Goal: Task Accomplishment & Management: Manage account settings

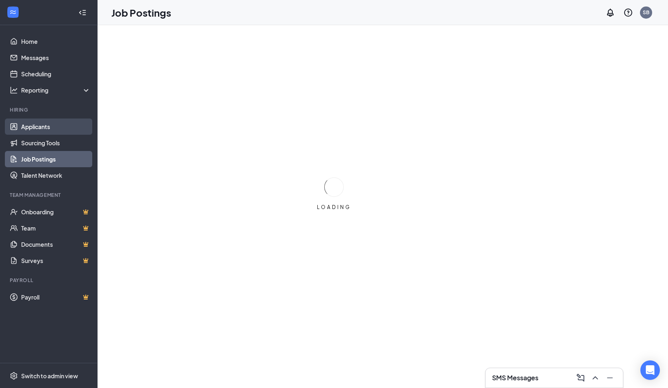
click at [53, 130] on link "Applicants" at bounding box center [55, 127] width 69 height 16
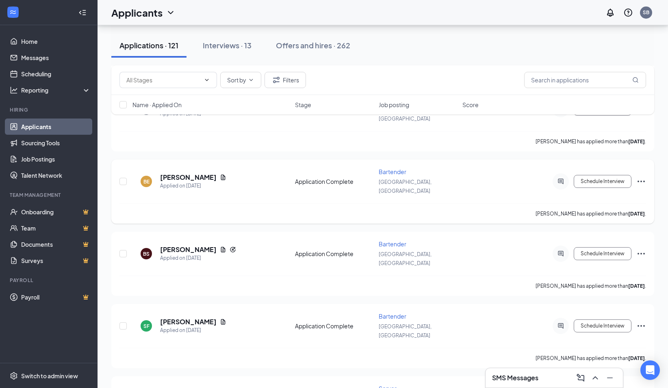
scroll to position [1706, 0]
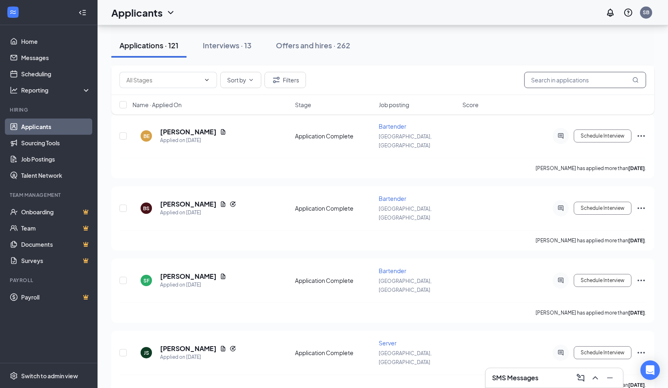
click at [587, 85] on input "text" at bounding box center [585, 80] width 122 height 16
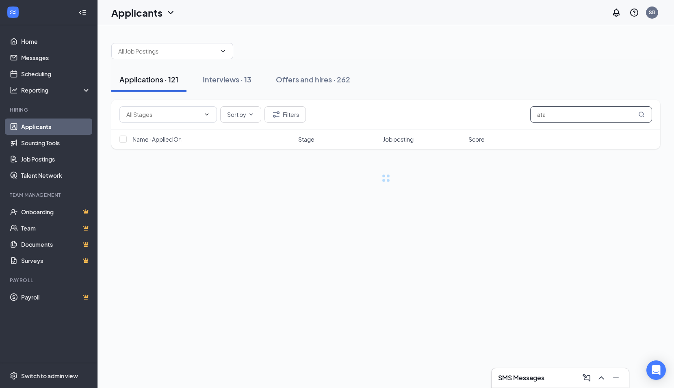
type input "[PERSON_NAME]"
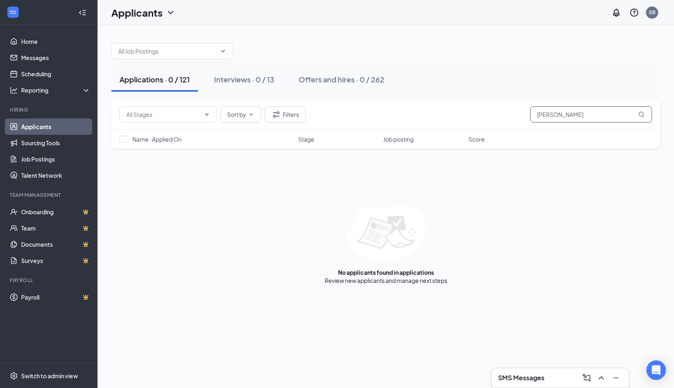
drag, startPoint x: 573, startPoint y: 111, endPoint x: 415, endPoint y: 113, distance: 157.6
click at [415, 112] on div "Sort by Filters [PERSON_NAME]" at bounding box center [385, 114] width 533 height 16
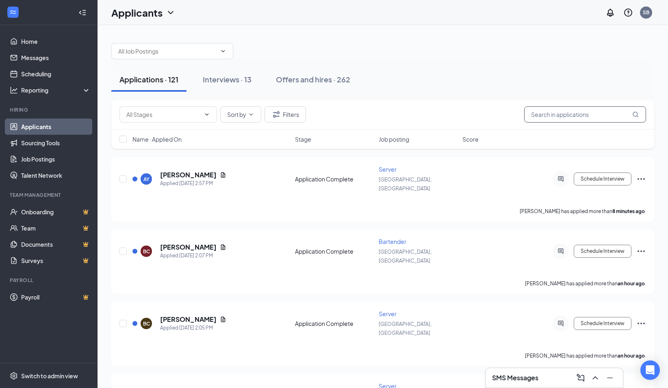
drag, startPoint x: 550, startPoint y: 111, endPoint x: 549, endPoint y: 115, distance: 5.0
click at [549, 115] on input "text" at bounding box center [585, 114] width 122 height 16
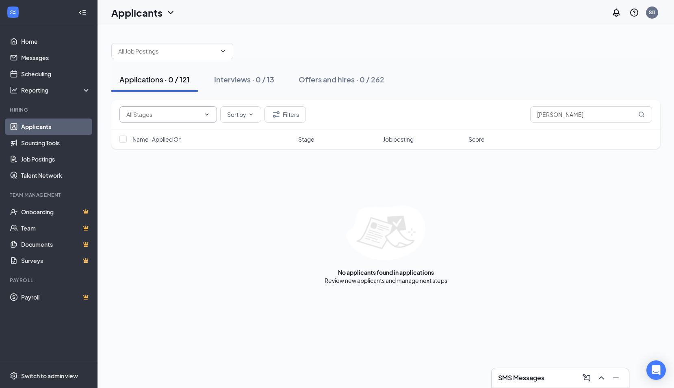
click at [212, 113] on span at bounding box center [168, 114] width 98 height 16
click at [202, 113] on span at bounding box center [168, 114] width 98 height 16
click at [281, 114] on icon "Filter" at bounding box center [276, 115] width 10 height 10
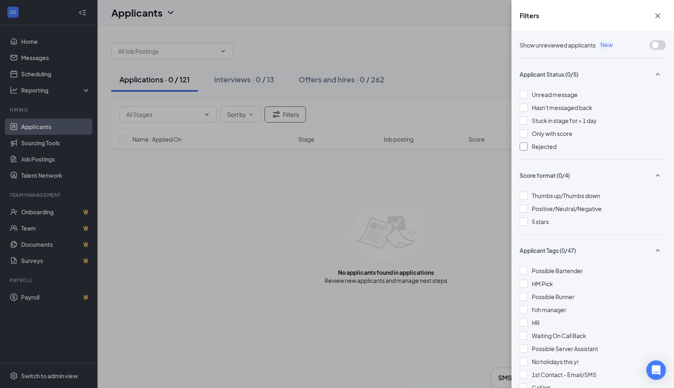
click at [540, 145] on span "Rejected" at bounding box center [544, 146] width 25 height 7
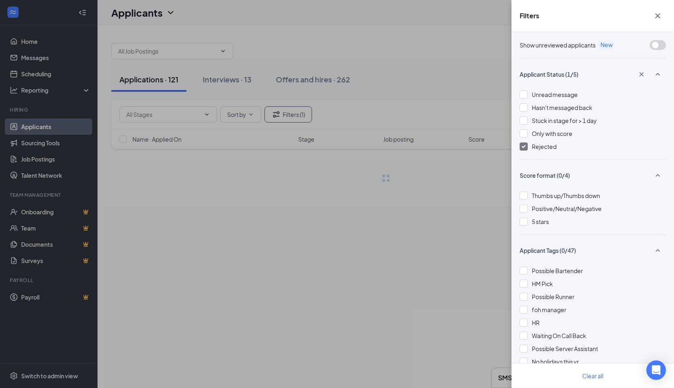
click at [469, 102] on div "Filters Show unreviewed applicants New Applicant Status (1/5) Unread message Ha…" at bounding box center [337, 194] width 674 height 388
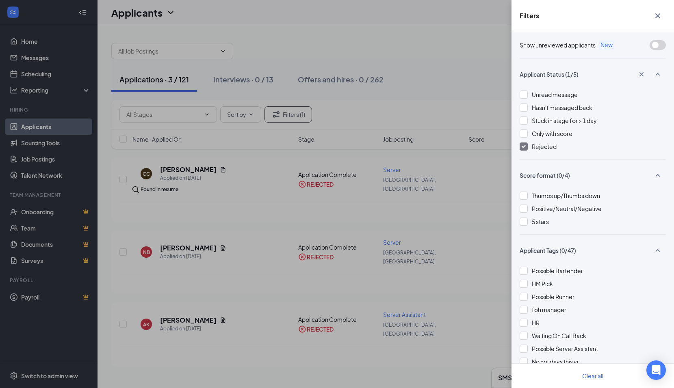
click at [533, 150] on span "Rejected" at bounding box center [544, 146] width 25 height 7
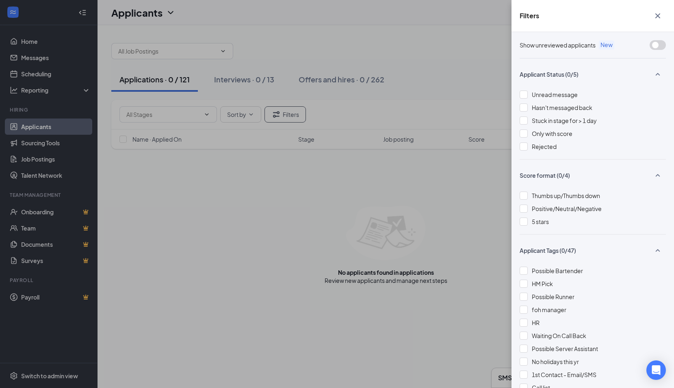
drag, startPoint x: 657, startPoint y: 17, endPoint x: 645, endPoint y: 21, distance: 12.7
click at [657, 17] on icon "Cross" at bounding box center [658, 16] width 10 height 10
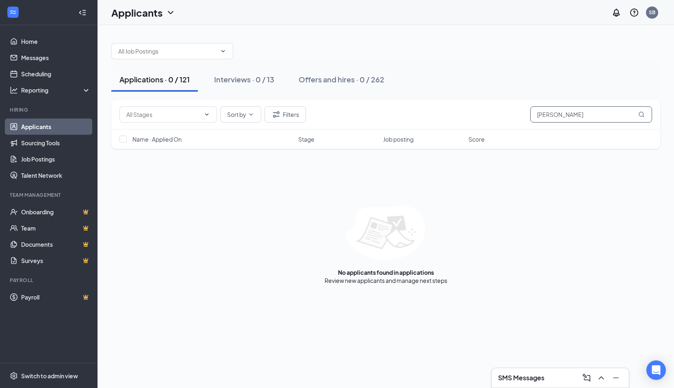
drag, startPoint x: 598, startPoint y: 116, endPoint x: 413, endPoint y: 117, distance: 184.8
click at [413, 117] on div "Sort by Filters [PERSON_NAME]" at bounding box center [385, 114] width 533 height 16
type input "[PERSON_NAME]"
click at [415, 282] on link "Offers and hires" at bounding box center [413, 280] width 43 height 7
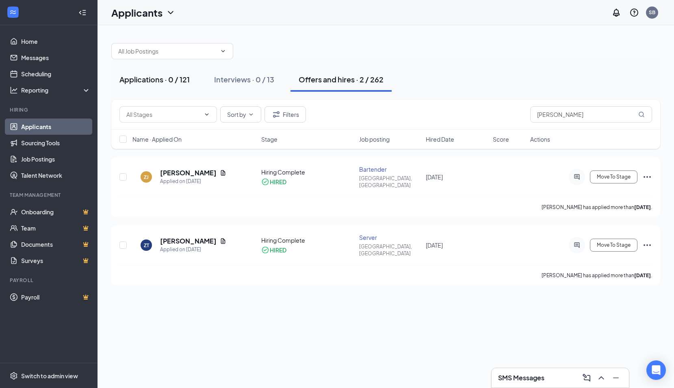
click at [145, 76] on div "Applications · 0 / 121" at bounding box center [154, 79] width 70 height 10
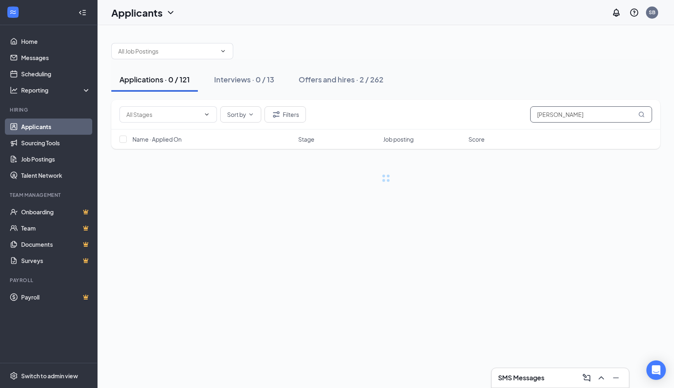
click at [557, 118] on input "[PERSON_NAME]" at bounding box center [591, 114] width 122 height 16
click at [334, 81] on div "Offers and hires · 2 / 262" at bounding box center [341, 79] width 85 height 10
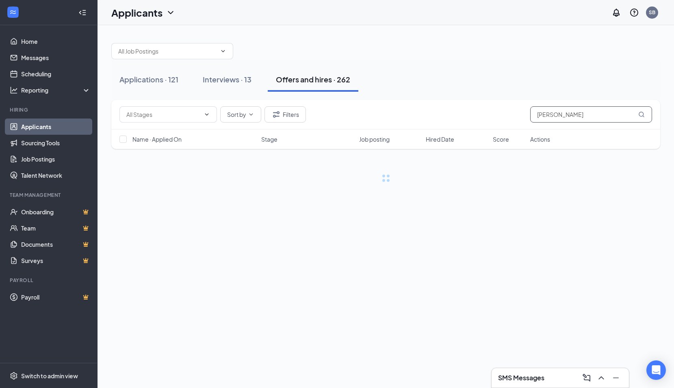
click at [563, 116] on input "[PERSON_NAME]" at bounding box center [591, 114] width 122 height 16
drag, startPoint x: 565, startPoint y: 115, endPoint x: 550, endPoint y: 115, distance: 14.6
click at [550, 115] on input "[PERSON_NAME]" at bounding box center [591, 114] width 122 height 16
type input "[PERSON_NAME]"
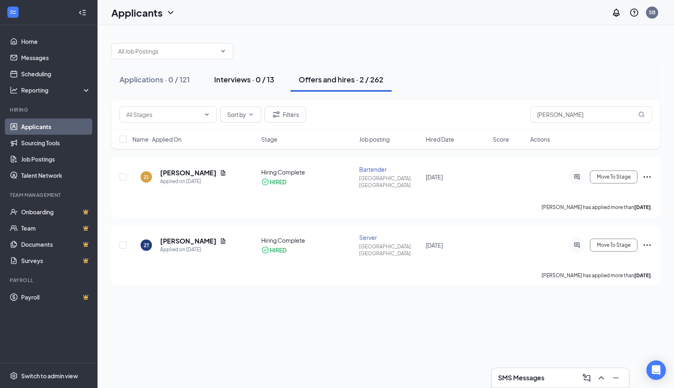
click at [238, 83] on div "Interviews · 0 / 13" at bounding box center [244, 79] width 60 height 10
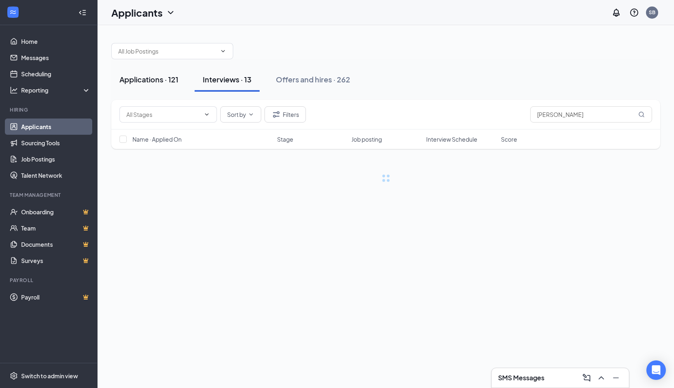
click at [158, 80] on div "Applications · 121" at bounding box center [148, 79] width 59 height 10
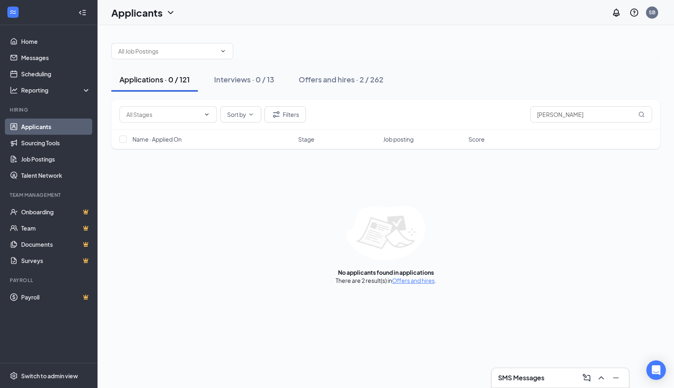
click at [24, 127] on link "Applicants" at bounding box center [55, 127] width 69 height 16
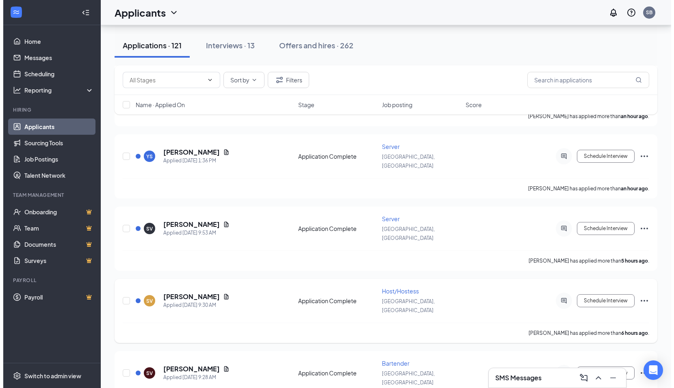
scroll to position [244, 0]
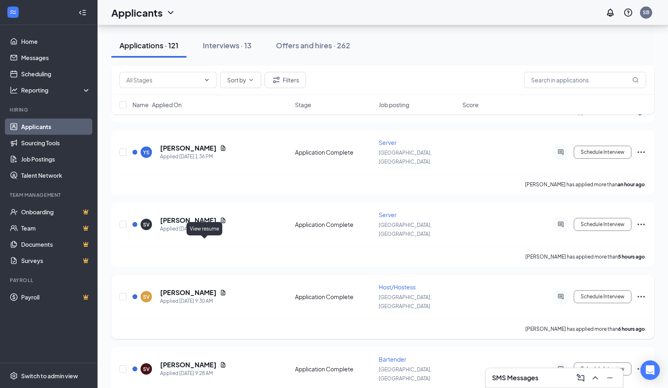
click at [220, 290] on icon "Document" at bounding box center [223, 293] width 7 height 7
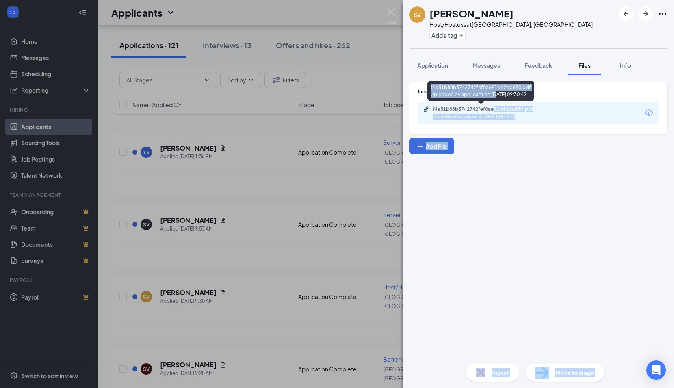
drag, startPoint x: 496, startPoint y: 106, endPoint x: 493, endPoint y: 112, distance: 6.7
click at [493, 112] on div "f4a51b88b3742742fef0ae91d42db880.pdf" at bounding box center [490, 109] width 114 height 7
click at [283, 221] on div "SV [PERSON_NAME] Host/Hostess at [GEOGRAPHIC_DATA], [GEOGRAPHIC_DATA] Add a tag…" at bounding box center [337, 194] width 674 height 388
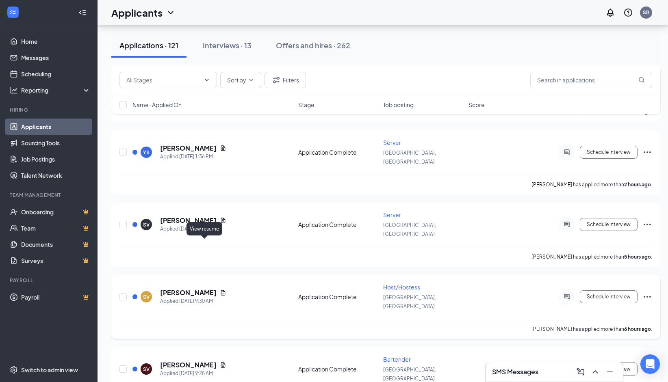
click at [220, 290] on icon "Document" at bounding box center [223, 293] width 7 height 7
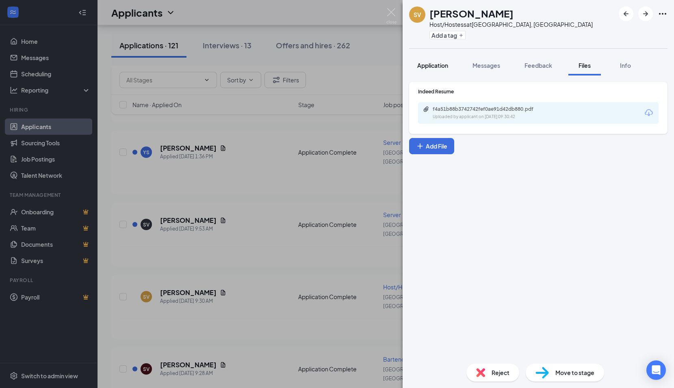
click at [427, 64] on span "Application" at bounding box center [432, 65] width 31 height 7
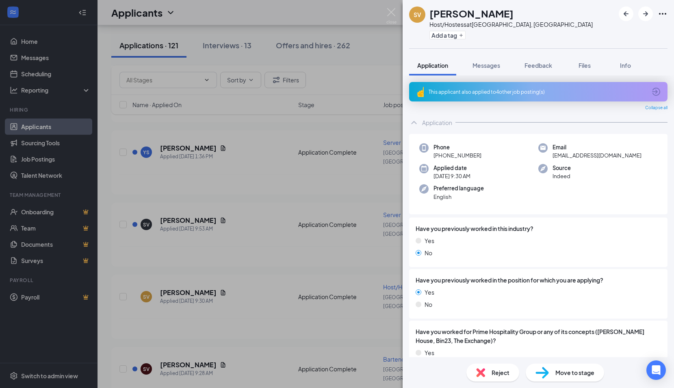
click at [366, 143] on div "SV [PERSON_NAME] Host/Hostess at [GEOGRAPHIC_DATA], [GEOGRAPHIC_DATA] Add a tag…" at bounding box center [337, 194] width 674 height 388
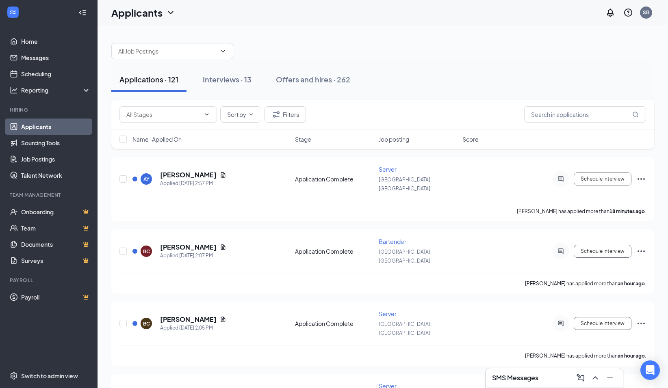
click at [353, 61] on div "Applications · 121 Interviews · 13 Offers and hires · 262" at bounding box center [382, 79] width 543 height 41
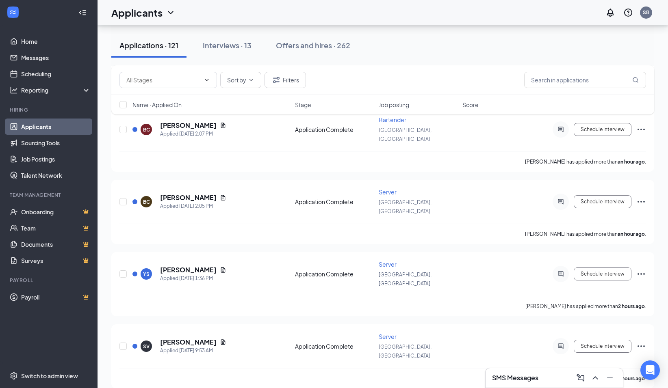
scroll to position [284, 0]
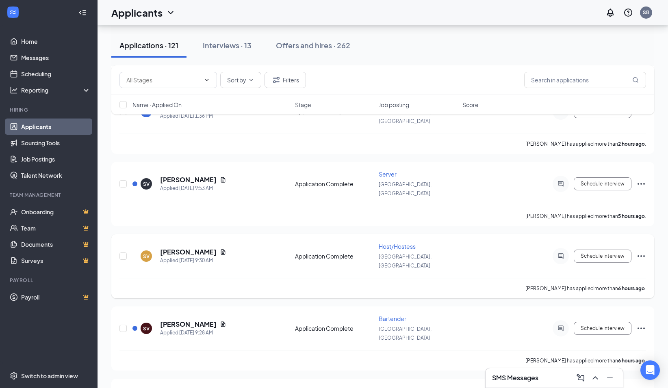
click at [391, 243] on span "Host/Hostess" at bounding box center [397, 246] width 37 height 7
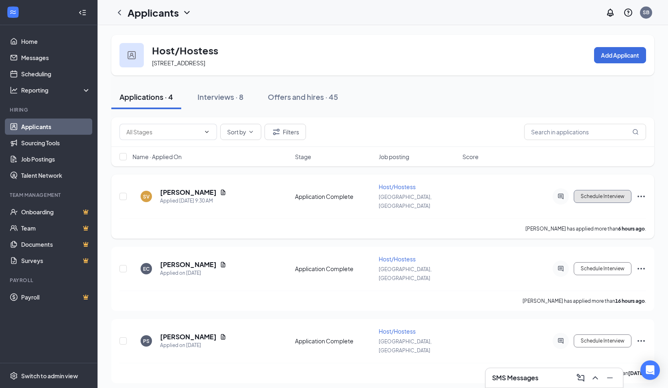
click at [585, 190] on button "Schedule Interview" at bounding box center [603, 196] width 58 height 13
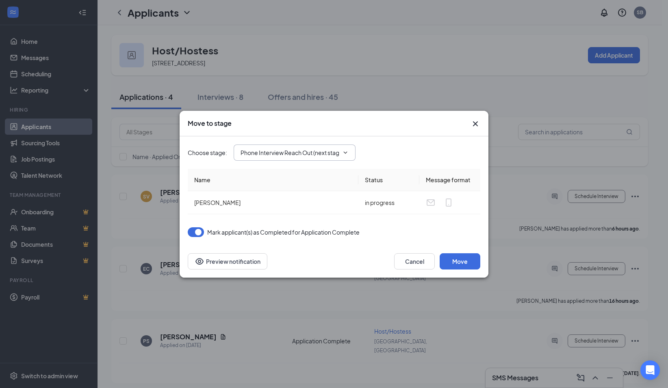
click at [336, 156] on input "Phone Interview Reach Out (next stage)" at bounding box center [290, 152] width 98 height 9
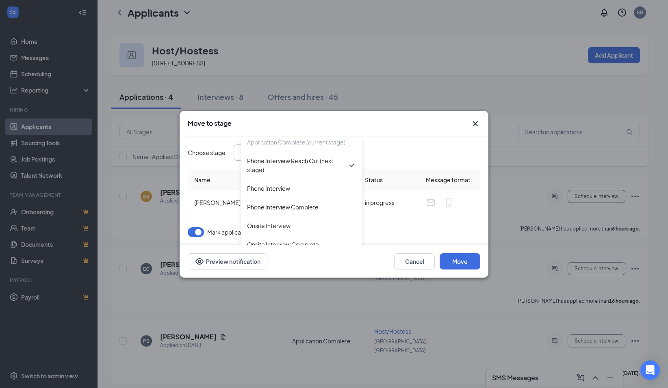
scroll to position [74, 0]
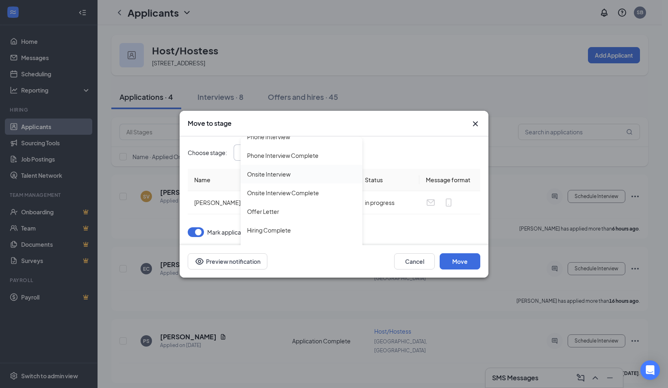
click at [300, 180] on div "Onsite Interview" at bounding box center [302, 174] width 122 height 19
type input "Onsite Interview"
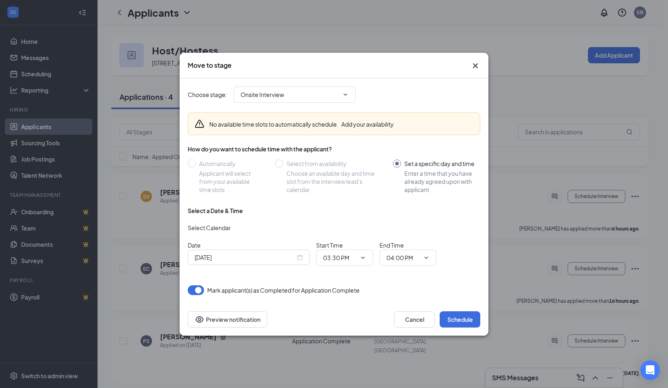
click at [299, 257] on div "[DATE]" at bounding box center [249, 257] width 108 height 9
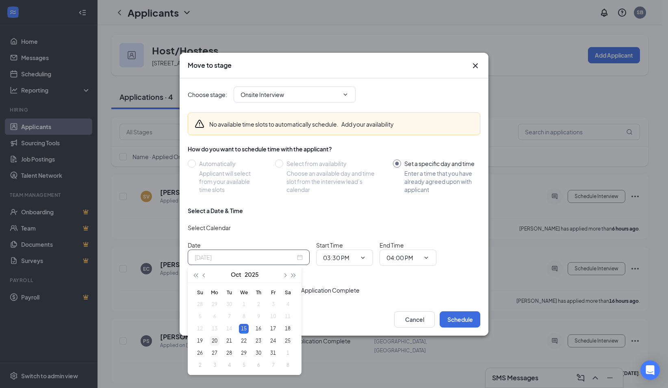
type input "[DATE]"
click at [217, 340] on div "20" at bounding box center [215, 341] width 10 height 10
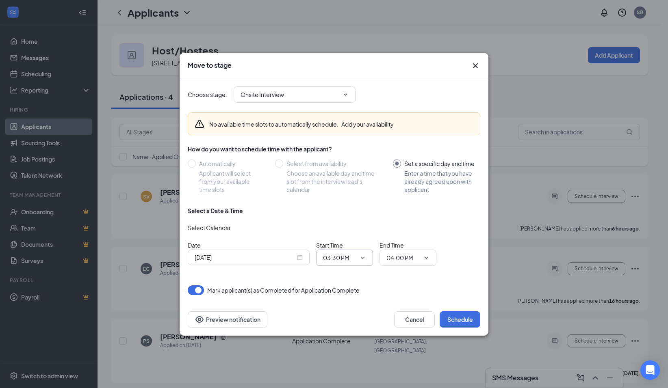
click at [346, 257] on input "03:30 PM" at bounding box center [339, 258] width 33 height 9
click at [361, 169] on div "02:30 PM" at bounding box center [351, 167] width 44 height 9
type input "02:30 PM"
click at [416, 253] on span "04:00 PM" at bounding box center [407, 258] width 57 height 16
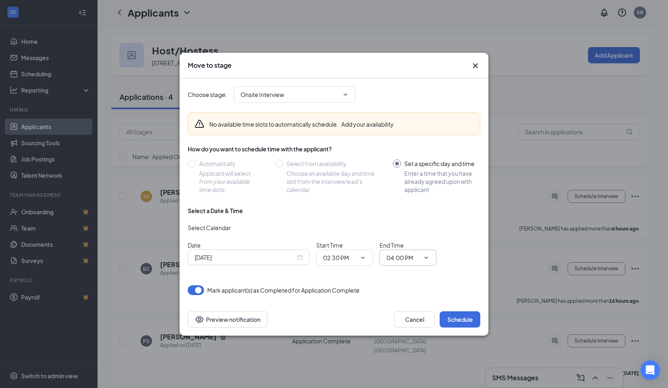
click at [424, 255] on icon "ChevronDown" at bounding box center [426, 258] width 7 height 7
click at [416, 244] on div "03:00 PM" at bounding box center [405, 245] width 24 height 9
type input "03:00 PM"
click at [468, 321] on button "Schedule" at bounding box center [460, 320] width 41 height 16
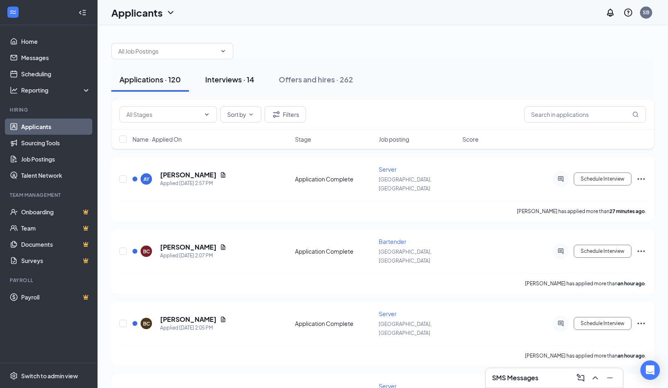
click at [238, 85] on button "Interviews · 14" at bounding box center [229, 79] width 65 height 24
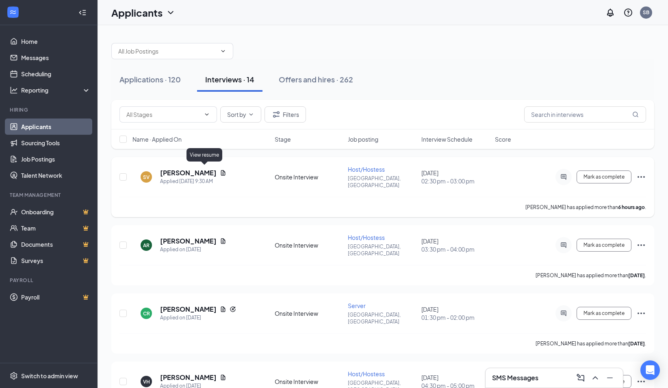
click at [220, 170] on icon "Document" at bounding box center [223, 173] width 7 height 7
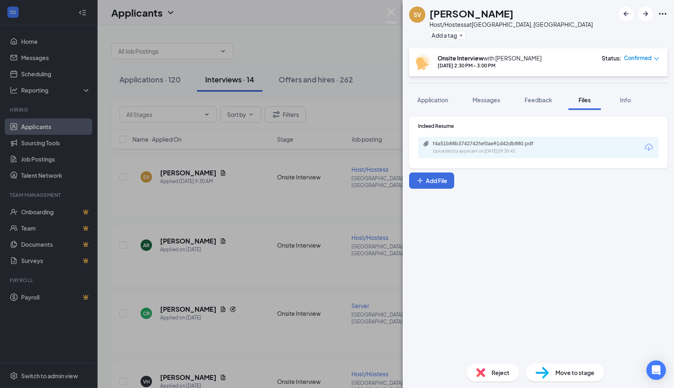
drag, startPoint x: 460, startPoint y: 137, endPoint x: 460, endPoint y: 142, distance: 5.3
click at [460, 140] on div "f4a51b88b3742742fef0ae91d42db880.pdf Uploaded by applicant on [DATE] 09:30:42" at bounding box center [538, 148] width 241 height 22
click at [460, 145] on div "f4a51b88b3742742fef0ae91d42db880.pdf" at bounding box center [490, 144] width 114 height 7
